Goal: Answer question/provide support: Share knowledge or assist other users

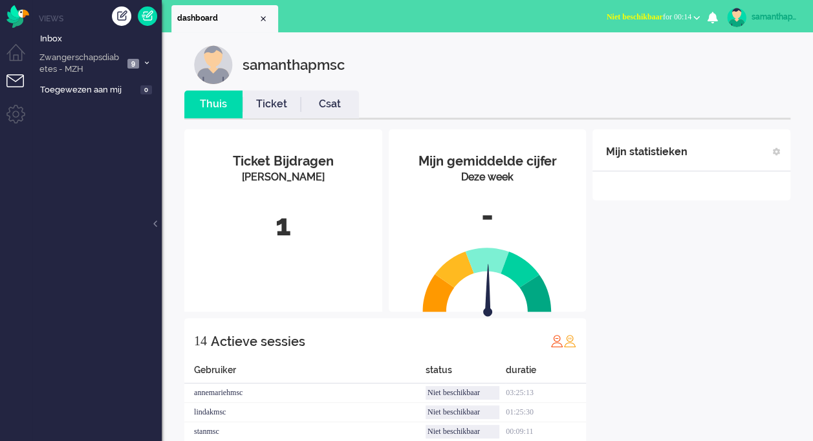
click at [131, 299] on ul "Views Inbox Zwangerschapsdiabetes - MZH 9 Open - Nieuw FO 0 Wacht - Park FO 0 O…" at bounding box center [96, 220] width 129 height 441
click at [130, 66] on span "9" at bounding box center [133, 64] width 12 height 10
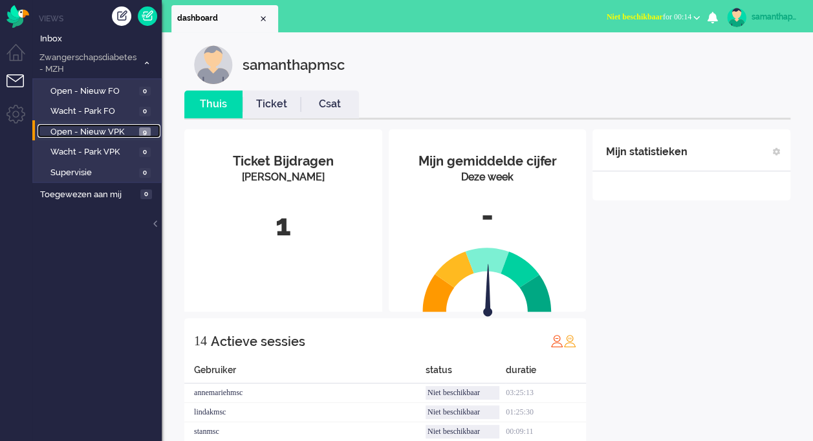
click at [118, 129] on span "Open - Nieuw VPK" at bounding box center [92, 132] width 85 height 12
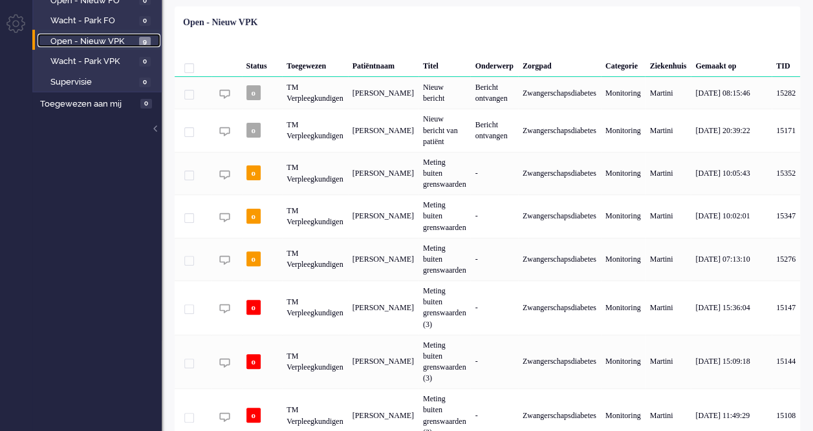
scroll to position [102, 0]
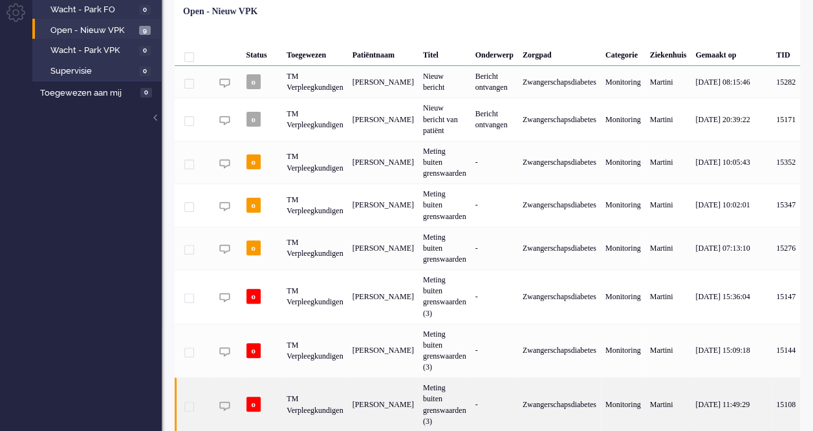
click at [393, 378] on div "[PERSON_NAME]" at bounding box center [383, 405] width 71 height 54
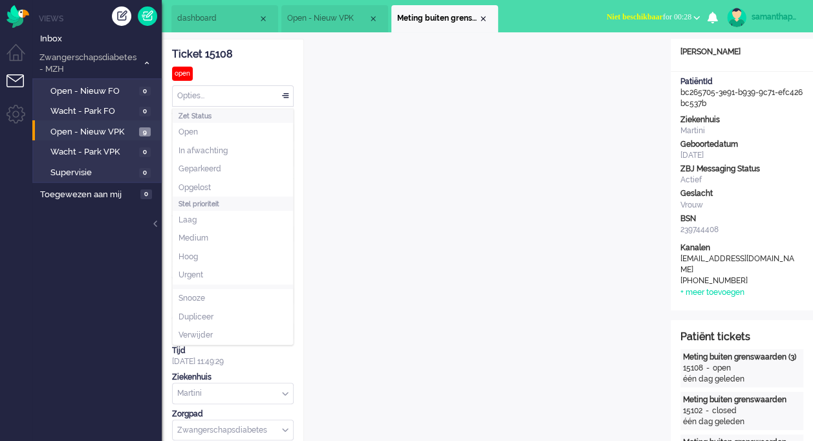
click at [283, 97] on div "Opties..." at bounding box center [233, 96] width 120 height 20
click at [216, 182] on li "Opgelost" at bounding box center [233, 188] width 120 height 19
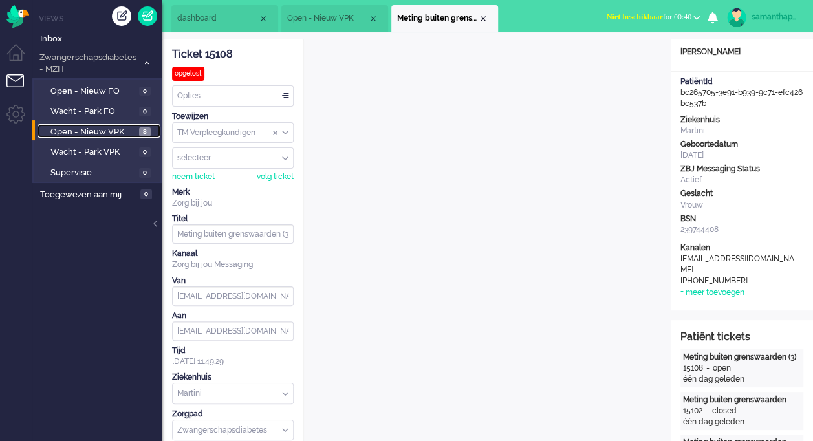
click at [105, 137] on span "Open - Nieuw VPK" at bounding box center [92, 132] width 85 height 12
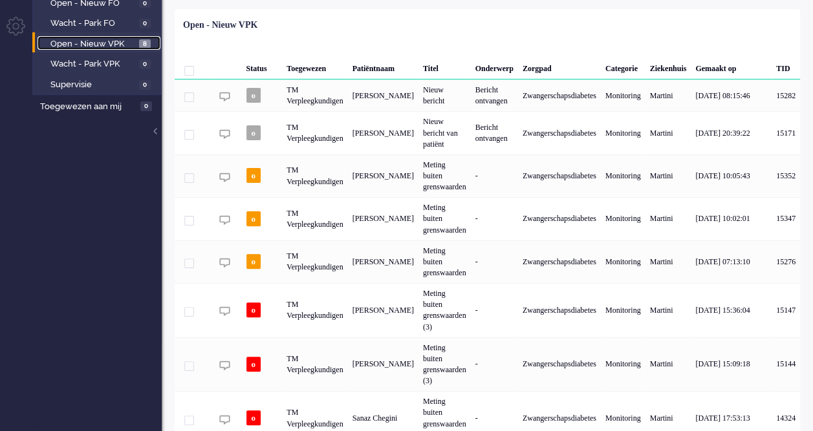
scroll to position [92, 0]
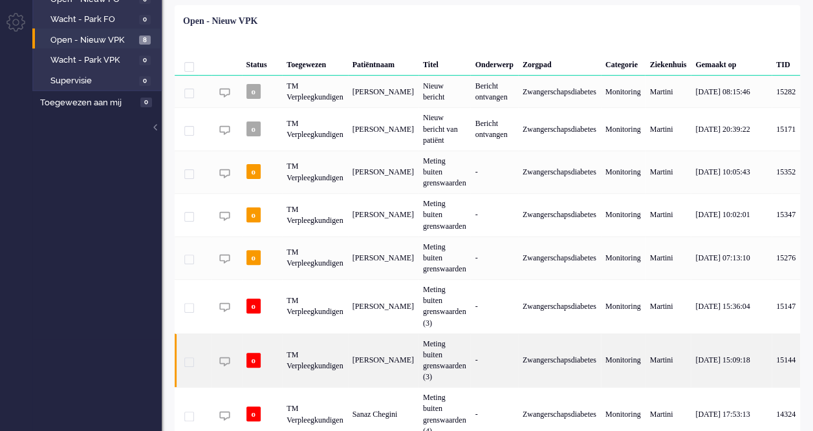
click at [365, 334] on div "[PERSON_NAME]" at bounding box center [383, 361] width 71 height 54
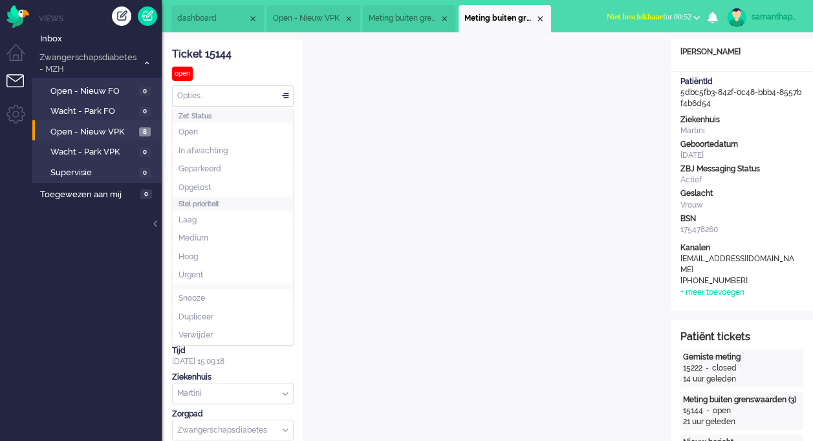
click at [288, 96] on div "Opties..." at bounding box center [233, 96] width 120 height 20
click at [217, 185] on li "Opgelost" at bounding box center [233, 188] width 120 height 19
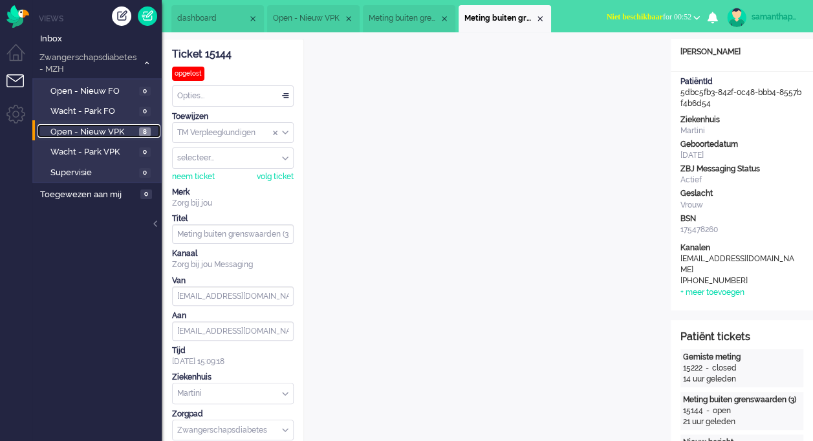
click at [107, 131] on span "Open - Nieuw VPK" at bounding box center [92, 132] width 85 height 12
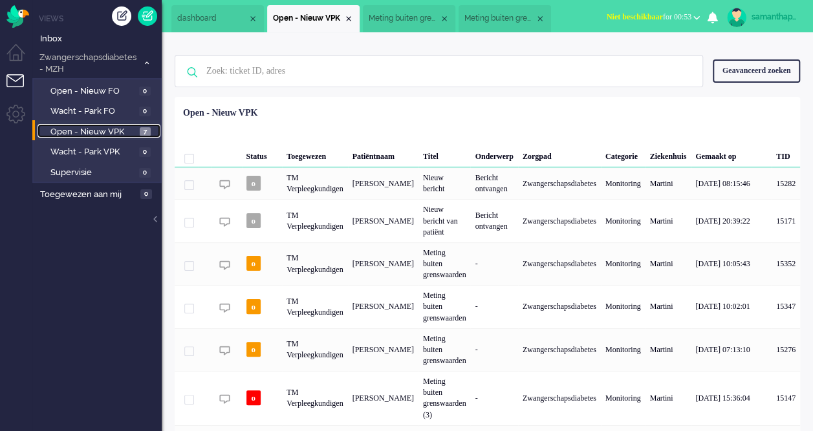
click at [92, 127] on span "Open - Nieuw VPK" at bounding box center [93, 132] width 86 height 12
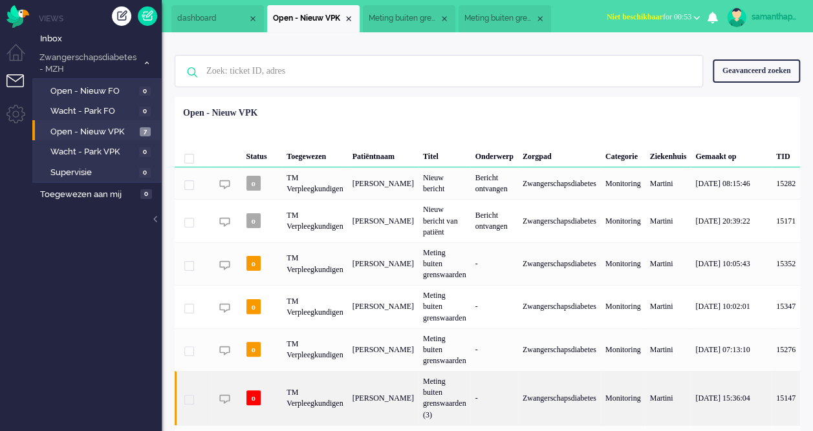
click at [367, 385] on div "[PERSON_NAME]" at bounding box center [383, 398] width 71 height 54
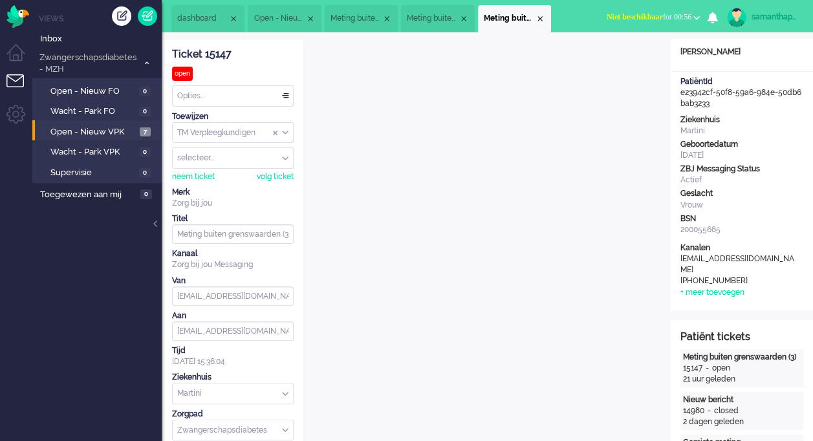
click at [293, 86] on div "Opties..." at bounding box center [233, 96] width 120 height 20
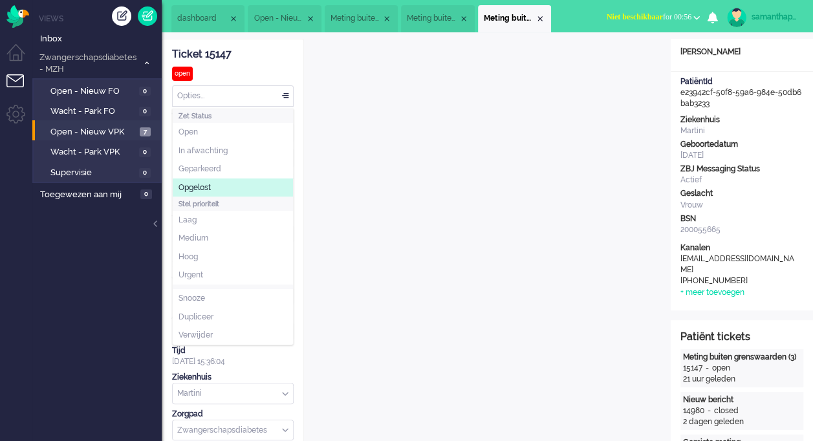
click at [206, 189] on span "Opgelost" at bounding box center [195, 187] width 32 height 11
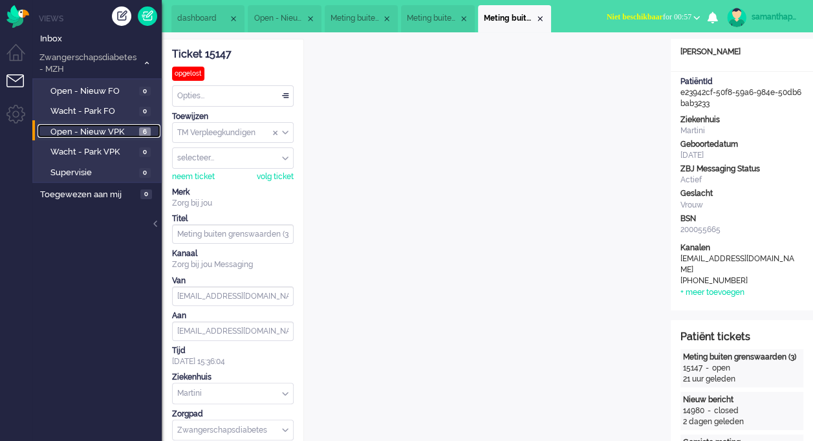
click at [94, 129] on span "Open - Nieuw VPK" at bounding box center [92, 132] width 85 height 12
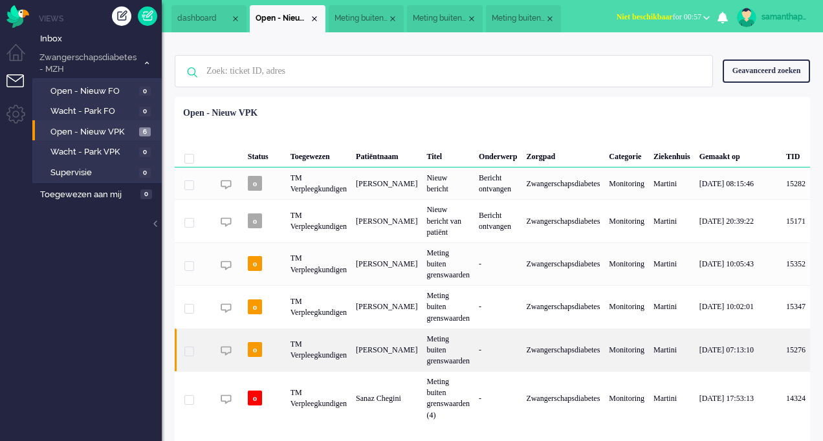
click at [393, 339] on div "[PERSON_NAME]" at bounding box center [386, 350] width 71 height 43
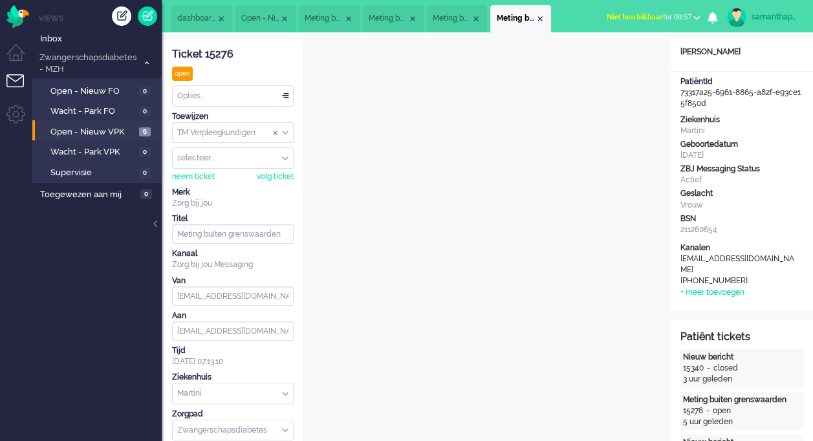
scroll to position [39, 0]
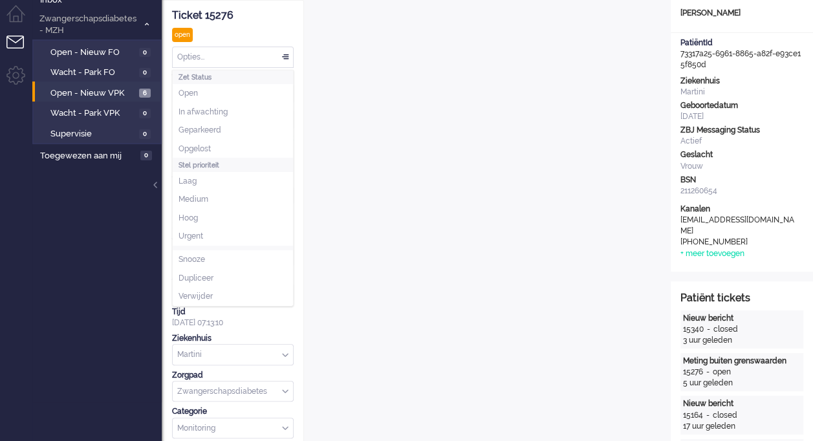
click at [285, 61] on div "Opties..." at bounding box center [233, 57] width 120 height 20
click at [214, 142] on li "Opgelost" at bounding box center [233, 149] width 120 height 19
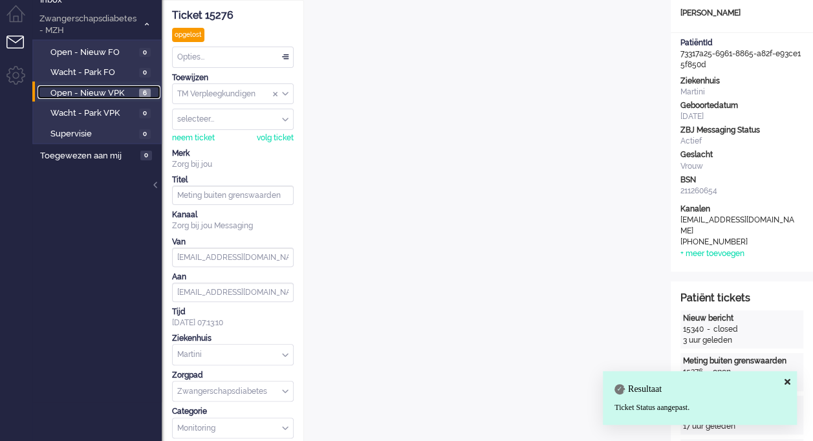
click at [106, 92] on span "Open - Nieuw VPK" at bounding box center [92, 93] width 85 height 12
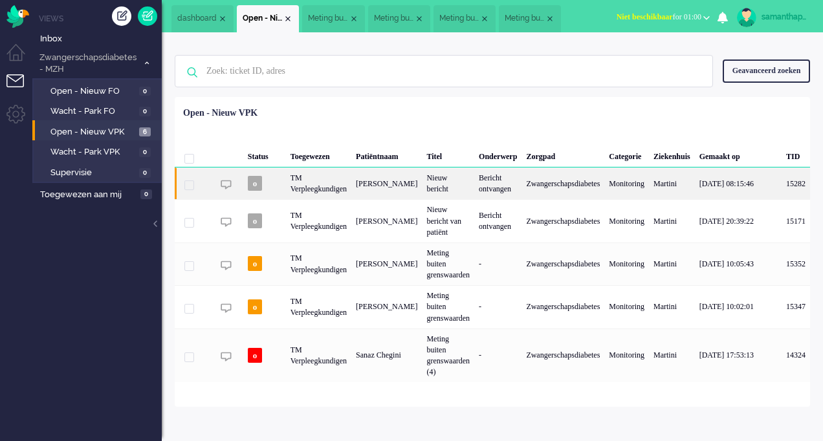
click at [395, 182] on div "[PERSON_NAME]" at bounding box center [386, 184] width 71 height 32
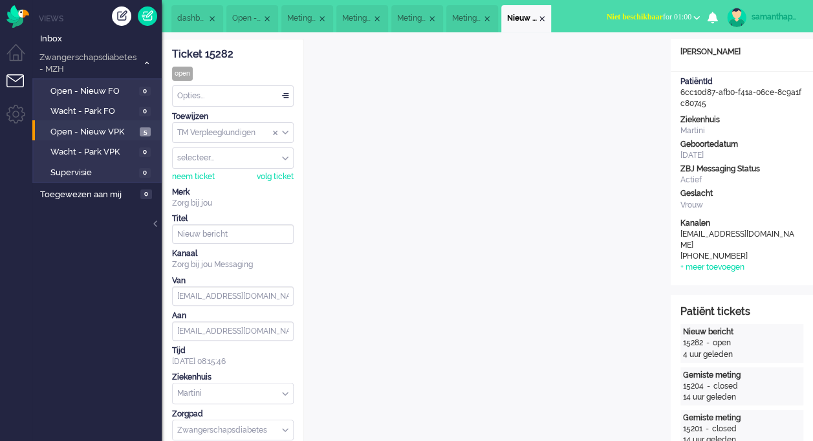
scroll to position [39, 0]
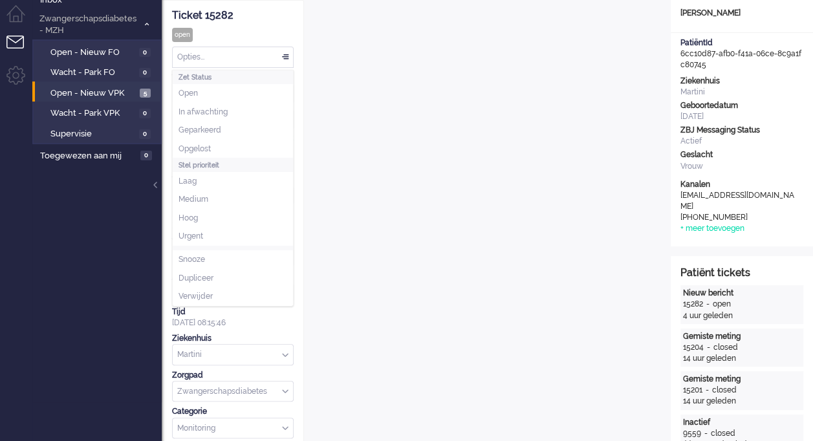
click at [282, 52] on div "Opties..." at bounding box center [233, 57] width 120 height 20
click at [211, 144] on span "Opgelost" at bounding box center [195, 149] width 32 height 11
click at [250, 57] on div "Opties..." at bounding box center [233, 57] width 120 height 20
click at [204, 145] on span "Opgelost" at bounding box center [195, 149] width 32 height 11
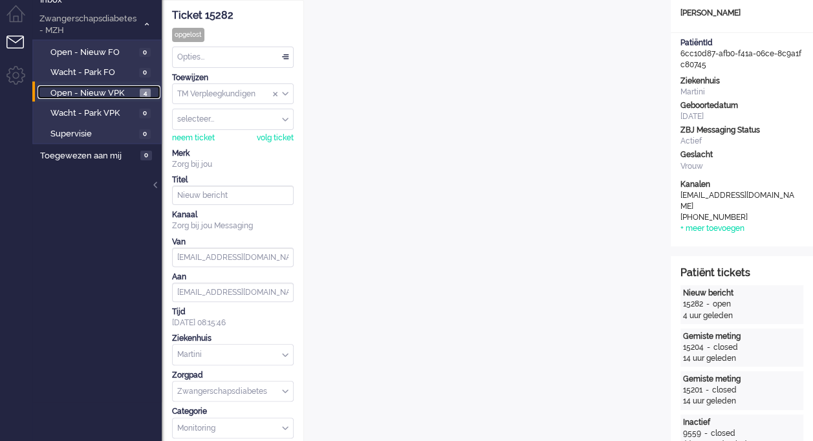
click at [92, 94] on span "Open - Nieuw VPK" at bounding box center [93, 93] width 86 height 12
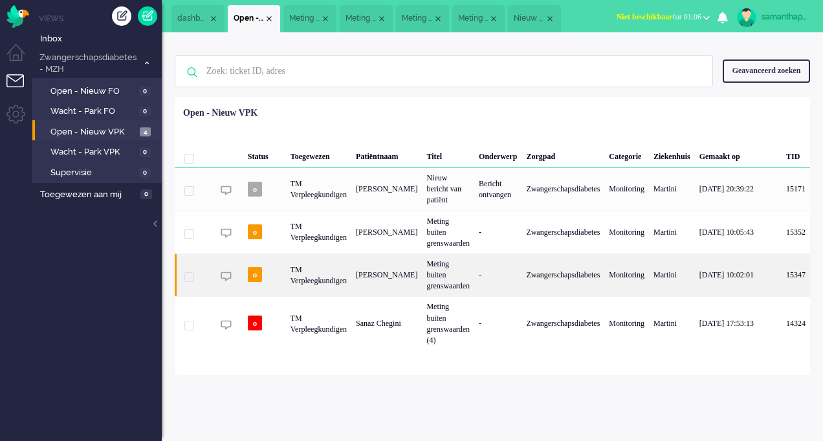
click at [316, 279] on div "TM Verpleegkundigen" at bounding box center [318, 275] width 65 height 43
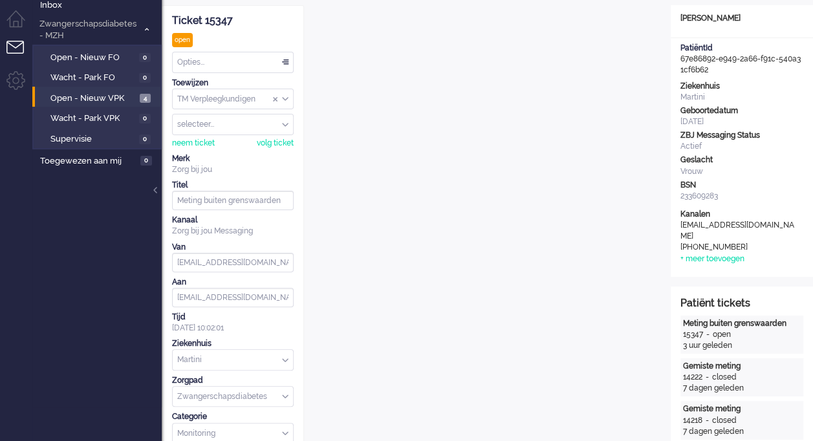
scroll to position [39, 0]
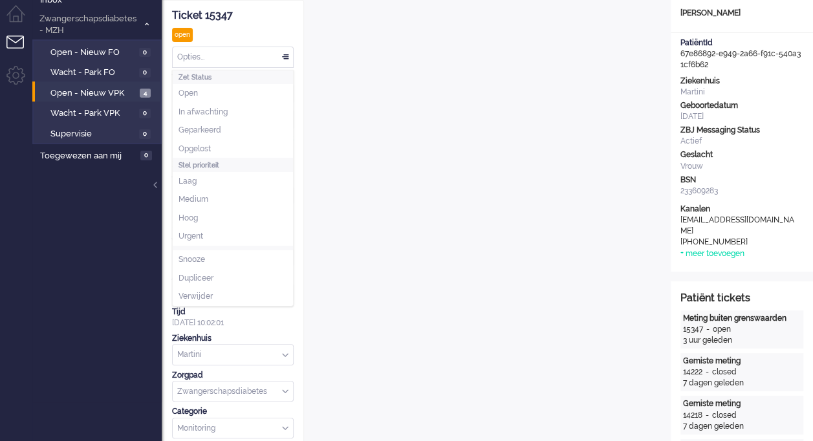
click at [267, 61] on div "Opties..." at bounding box center [233, 57] width 120 height 20
click at [206, 146] on span "Opgelost" at bounding box center [195, 149] width 32 height 11
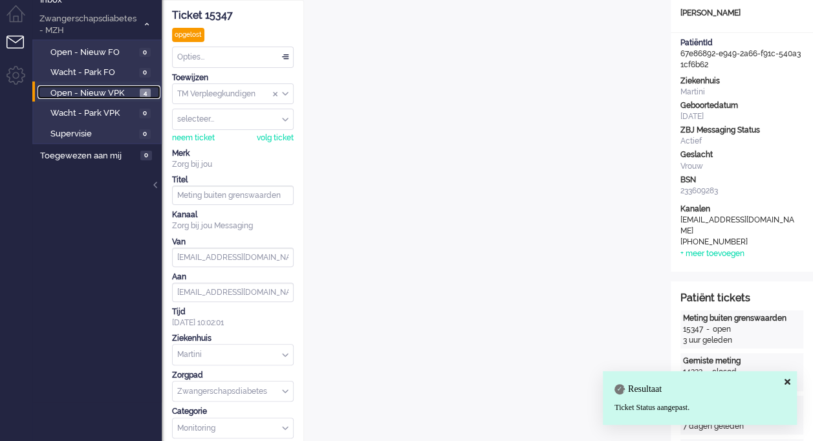
click at [109, 88] on span "Open - Nieuw VPK" at bounding box center [93, 93] width 86 height 12
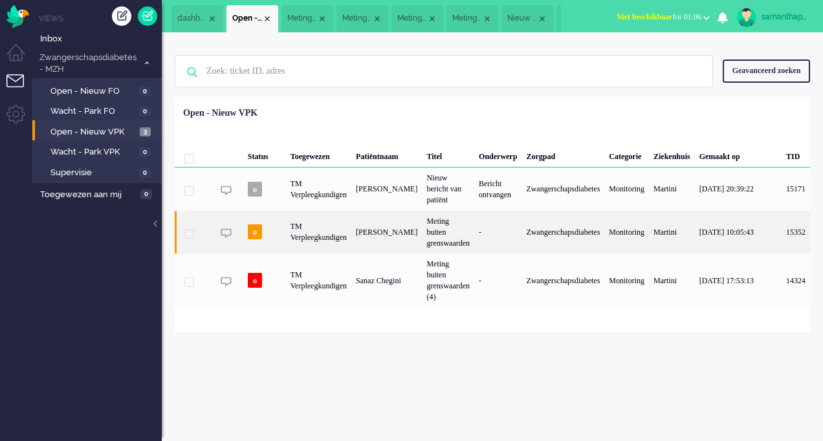
click at [366, 251] on div "[PERSON_NAME]" at bounding box center [386, 232] width 71 height 43
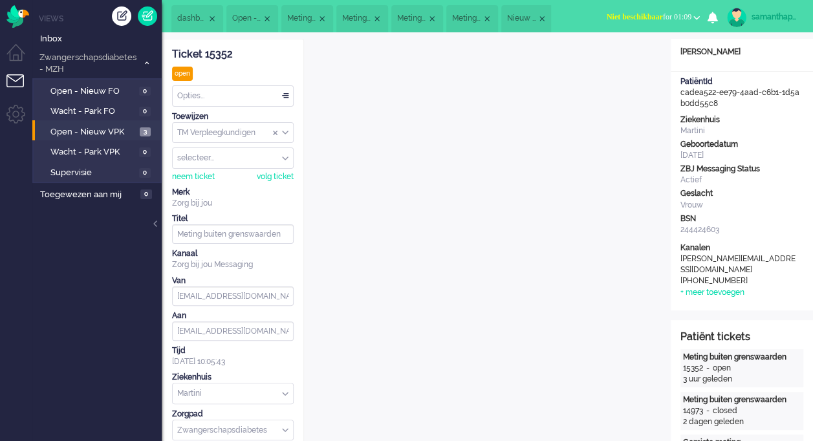
click at [278, 91] on div "Opties..." at bounding box center [233, 96] width 120 height 20
click at [283, 95] on span at bounding box center [285, 96] width 13 height 9
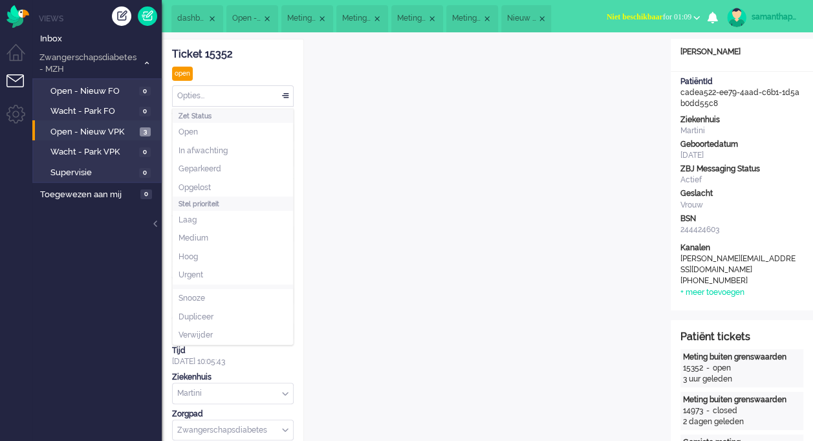
click at [283, 95] on div "Opties..." at bounding box center [233, 96] width 120 height 20
click at [215, 186] on li "Opgelost" at bounding box center [233, 188] width 120 height 19
click at [285, 90] on div "Opties..." at bounding box center [233, 96] width 120 height 20
click at [211, 181] on li "Opgelost" at bounding box center [233, 188] width 120 height 19
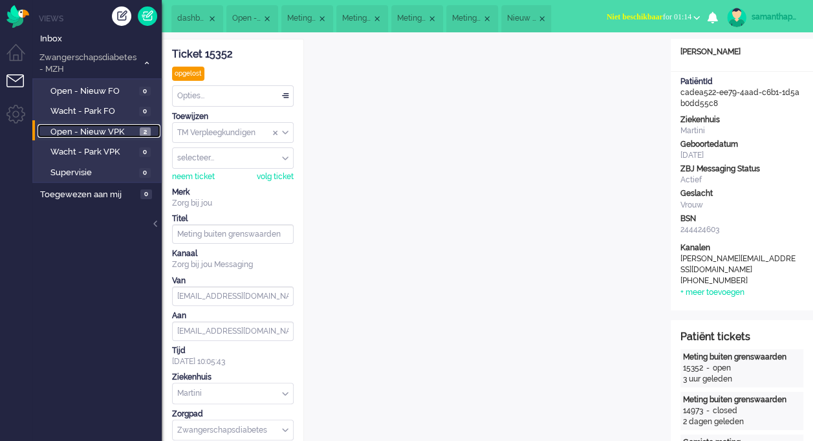
click at [124, 129] on span "Open - Nieuw VPK" at bounding box center [93, 132] width 86 height 12
